Goal: Navigation & Orientation: Find specific page/section

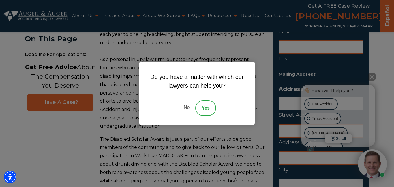
scroll to position [78, 0]
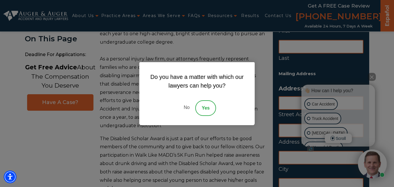
click at [187, 105] on link "No" at bounding box center [186, 108] width 17 height 16
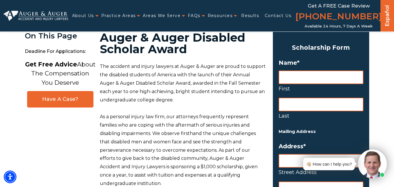
scroll to position [21, 0]
